Goal: Transaction & Acquisition: Book appointment/travel/reservation

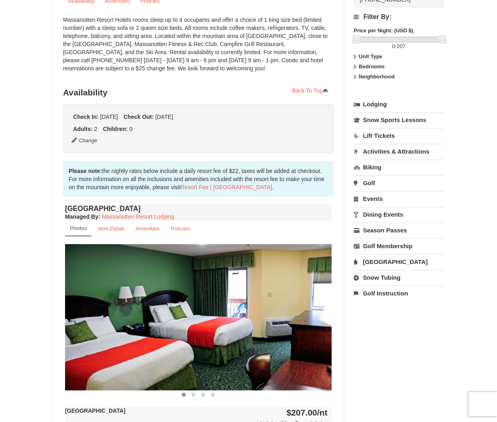
scroll to position [93, 0]
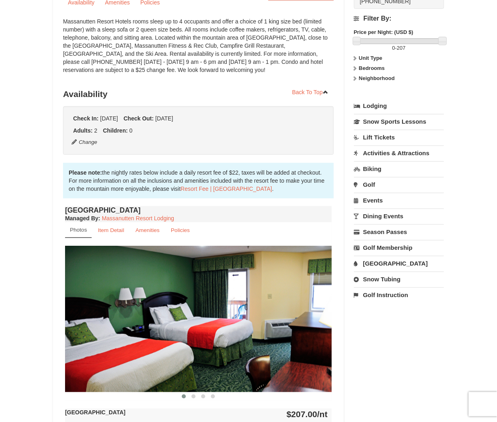
click at [34, 126] on div "× [GEOGRAPHIC_DATA] Hotels Book from $207.00! [STREET_ADDRESS], VA Availability…" at bounding box center [248, 286] width 497 height 702
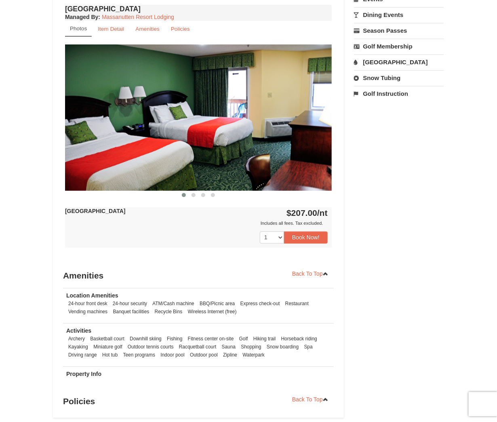
scroll to position [298, 0]
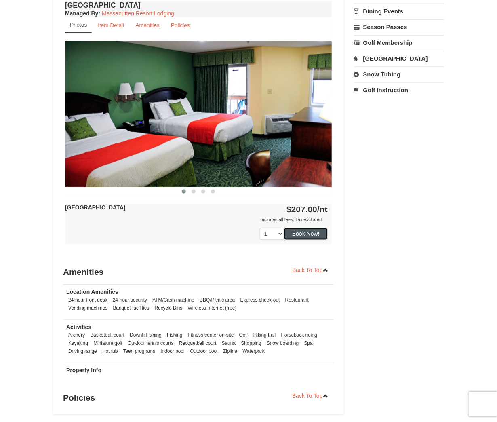
click at [300, 234] on button "Book Now!" at bounding box center [306, 234] width 44 height 12
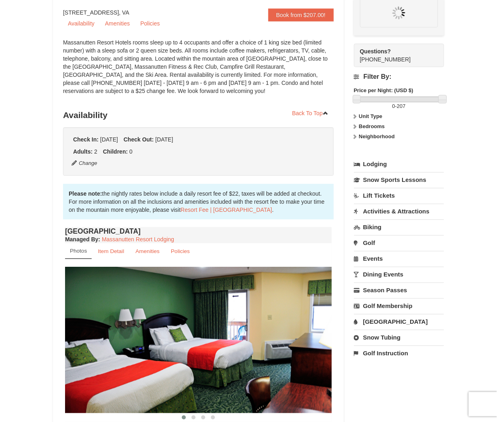
scroll to position [71, 0]
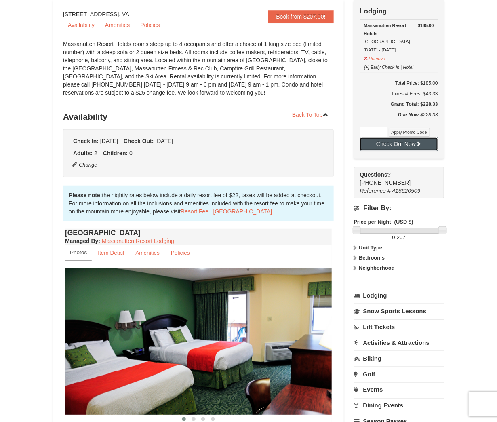
click at [397, 143] on button "Check Out Now" at bounding box center [399, 143] width 78 height 13
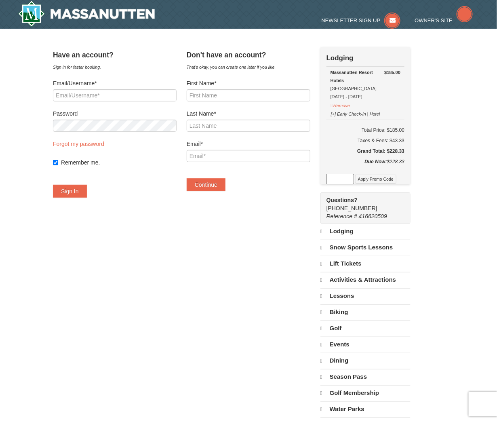
select select "10"
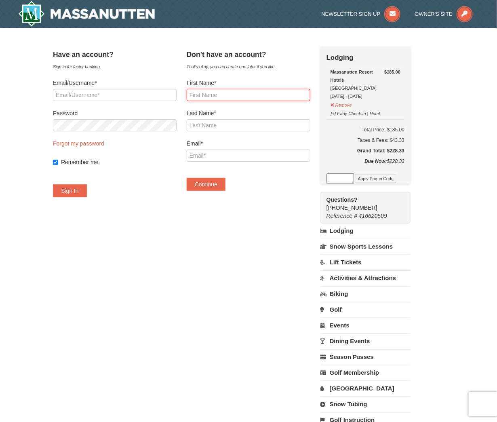
click at [205, 90] on input "First Name*" at bounding box center [249, 95] width 124 height 12
click at [400, 92] on div "Massanutten Resort Hotels Hotel Queen Room 10/10/2025 - 10/11/2025" at bounding box center [365, 84] width 70 height 32
click at [404, 126] on h6 "Total Price: $185.00" at bounding box center [365, 130] width 78 height 8
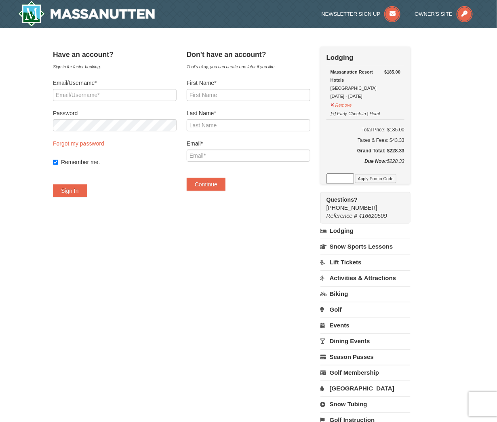
click at [404, 126] on h6 "Total Price: $185.00" at bounding box center [365, 130] width 78 height 8
copy h6 "185.00"
click at [404, 139] on div "Taxes & Fees: $43.33" at bounding box center [365, 140] width 78 height 8
click at [404, 137] on div "Taxes & Fees: $43.33" at bounding box center [365, 140] width 78 height 8
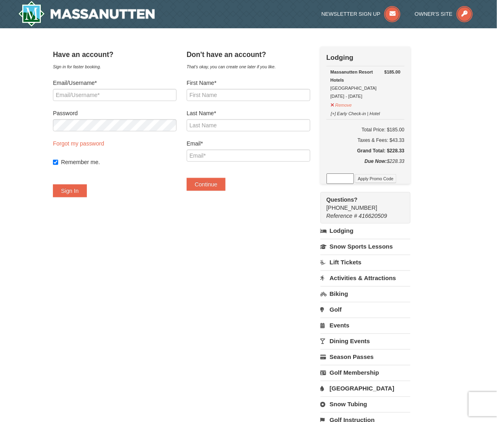
click at [404, 137] on div "Taxes & Fees: $43.33" at bounding box center [365, 140] width 78 height 8
copy div "43.33"
